Goal: Information Seeking & Learning: Learn about a topic

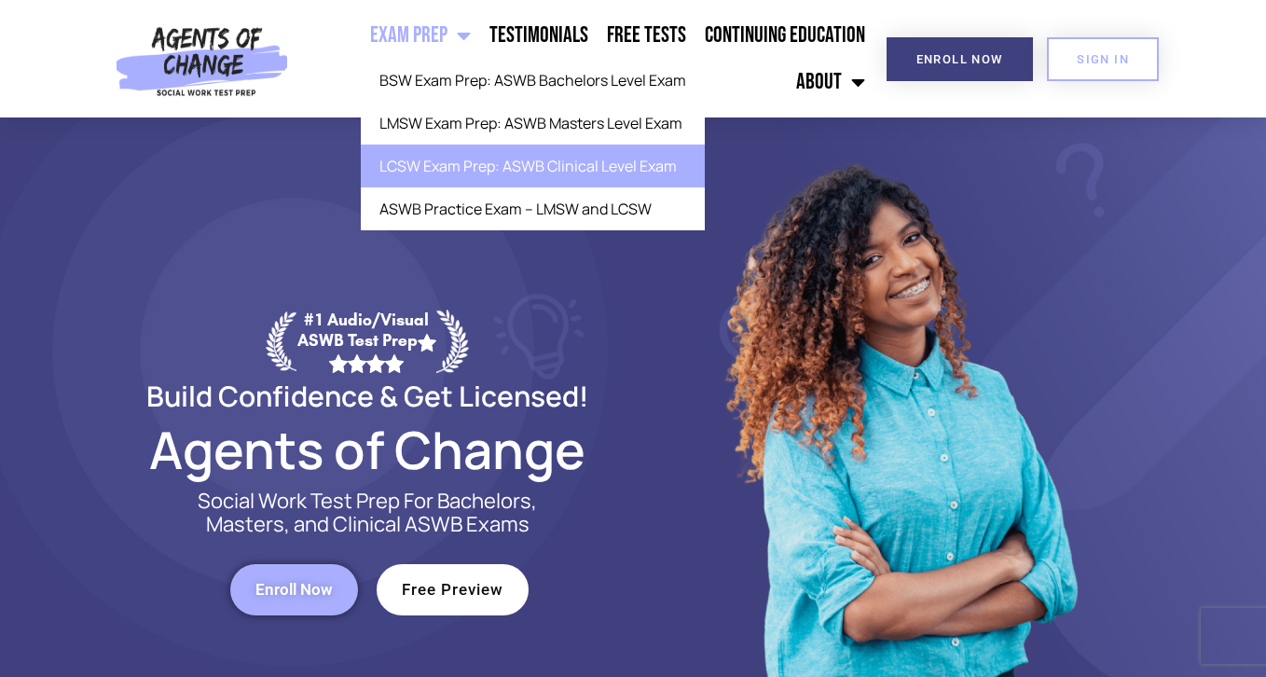
click at [447, 159] on link "LCSW Exam Prep: ASWB Clinical Level Exam" at bounding box center [533, 165] width 344 height 43
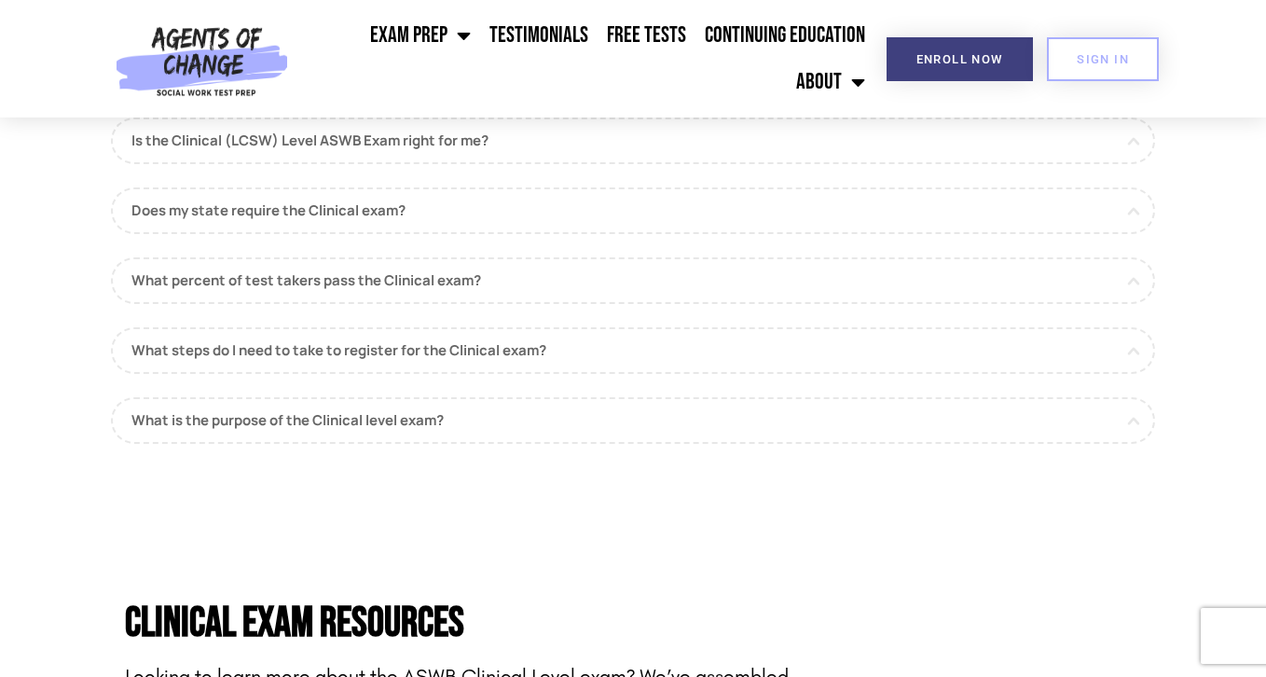
scroll to position [1766, 0]
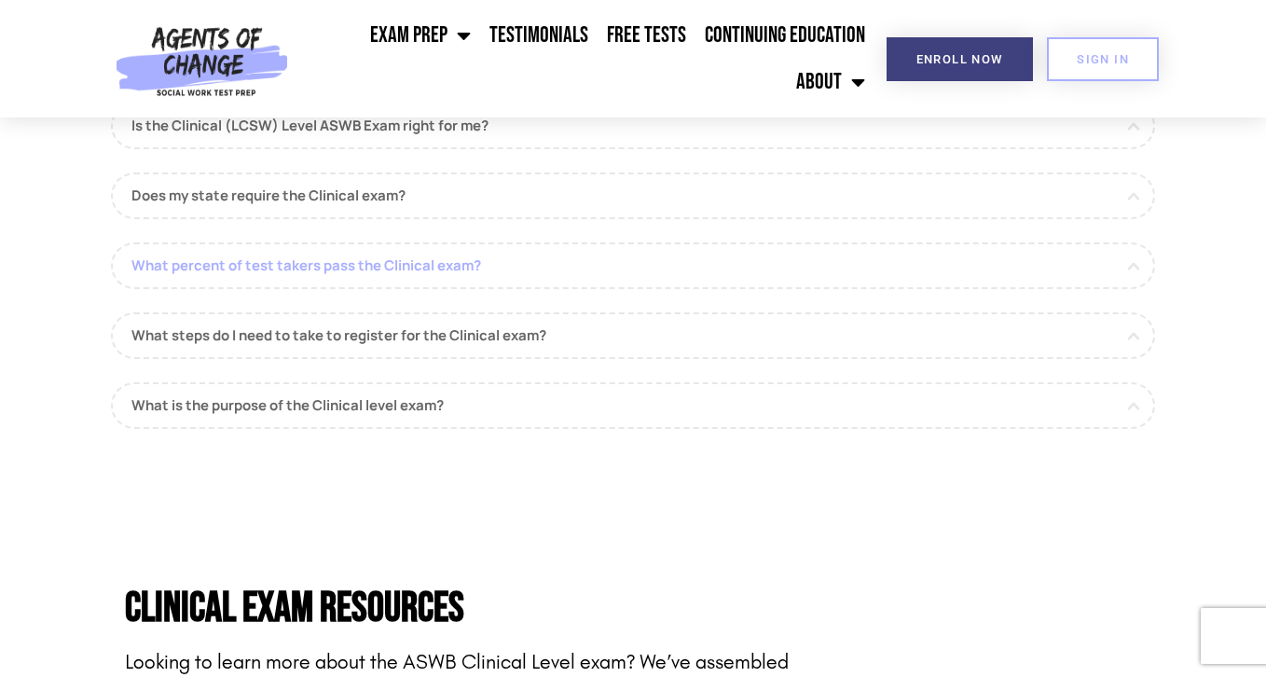
click at [447, 267] on link "What percent of test takers pass the Clinical exam?" at bounding box center [633, 265] width 1044 height 47
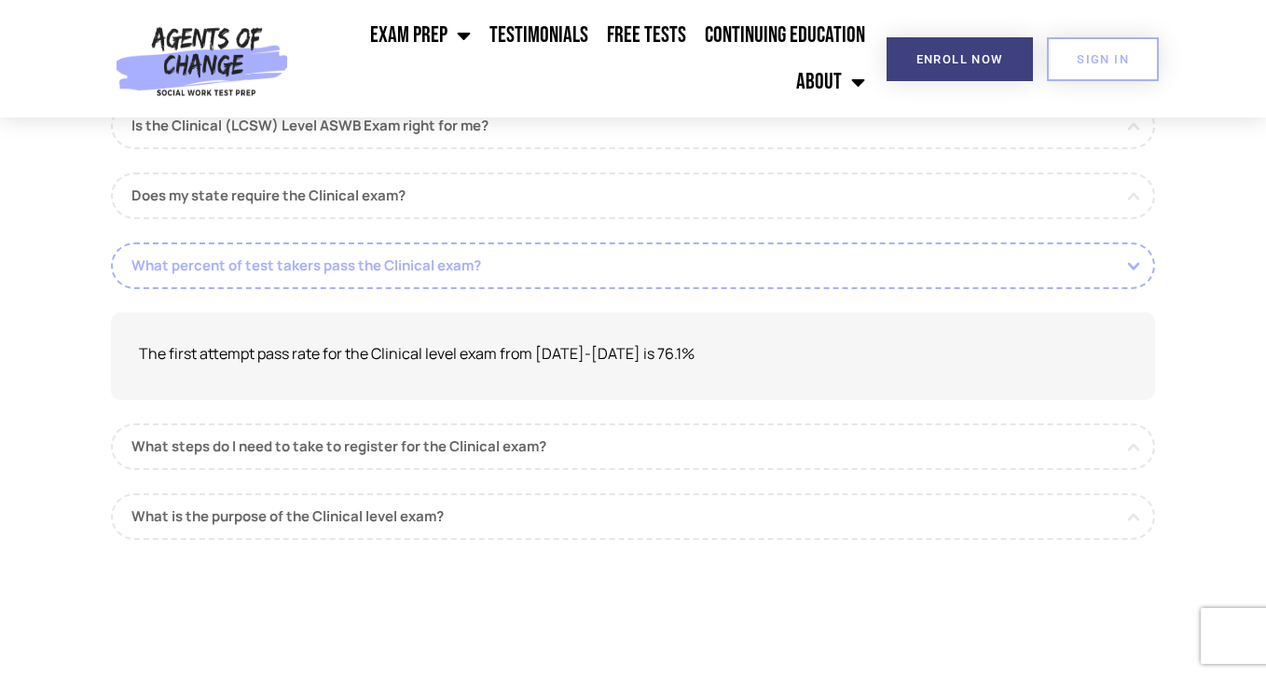
click at [447, 268] on link "What percent of test takers pass the Clinical exam?" at bounding box center [633, 265] width 1044 height 47
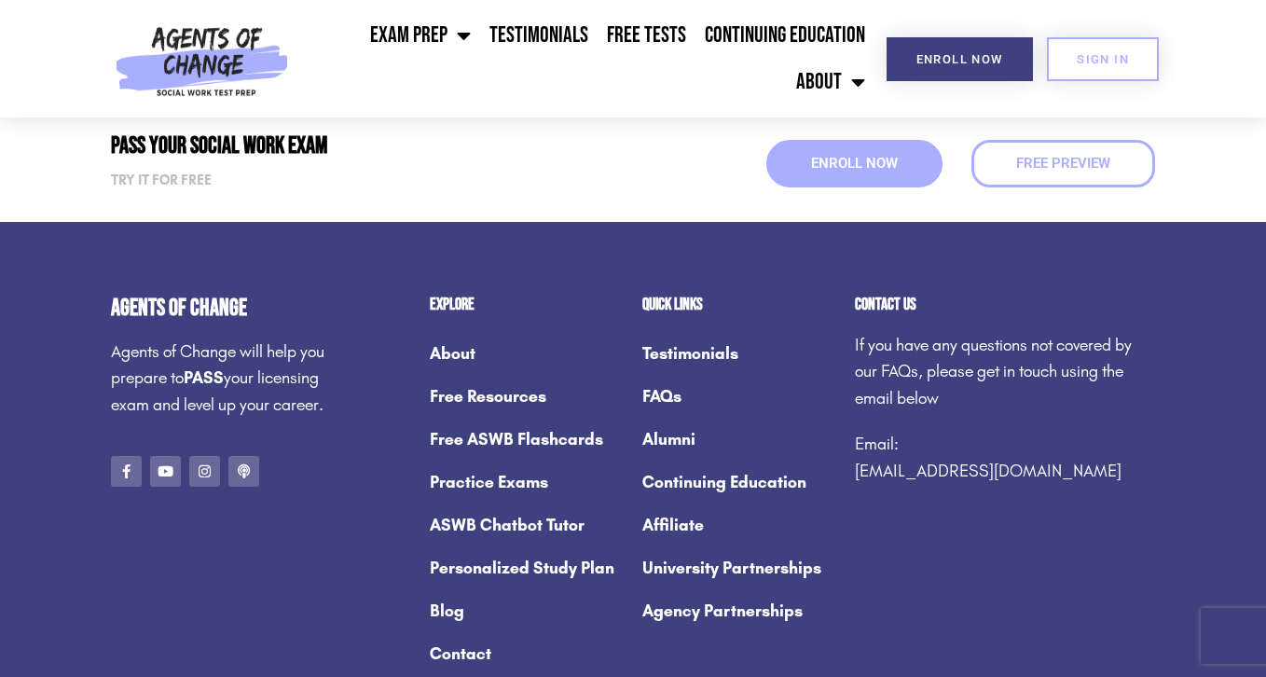
scroll to position [7177, 0]
